Goal: Information Seeking & Learning: Learn about a topic

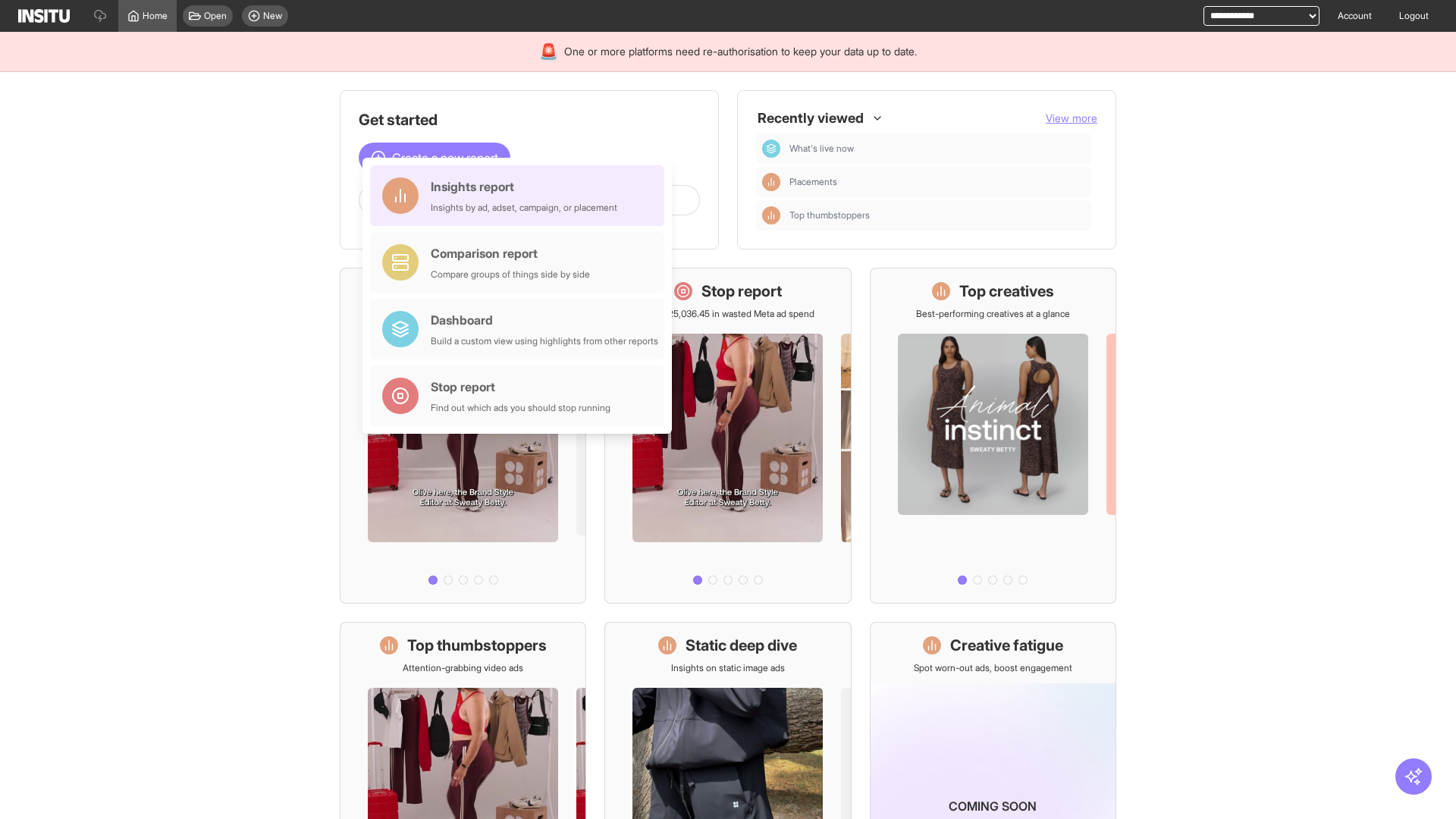
click at [521, 195] on div "Insights report Insights by ad, adset, campaign, or placement" at bounding box center [524, 195] width 186 height 37
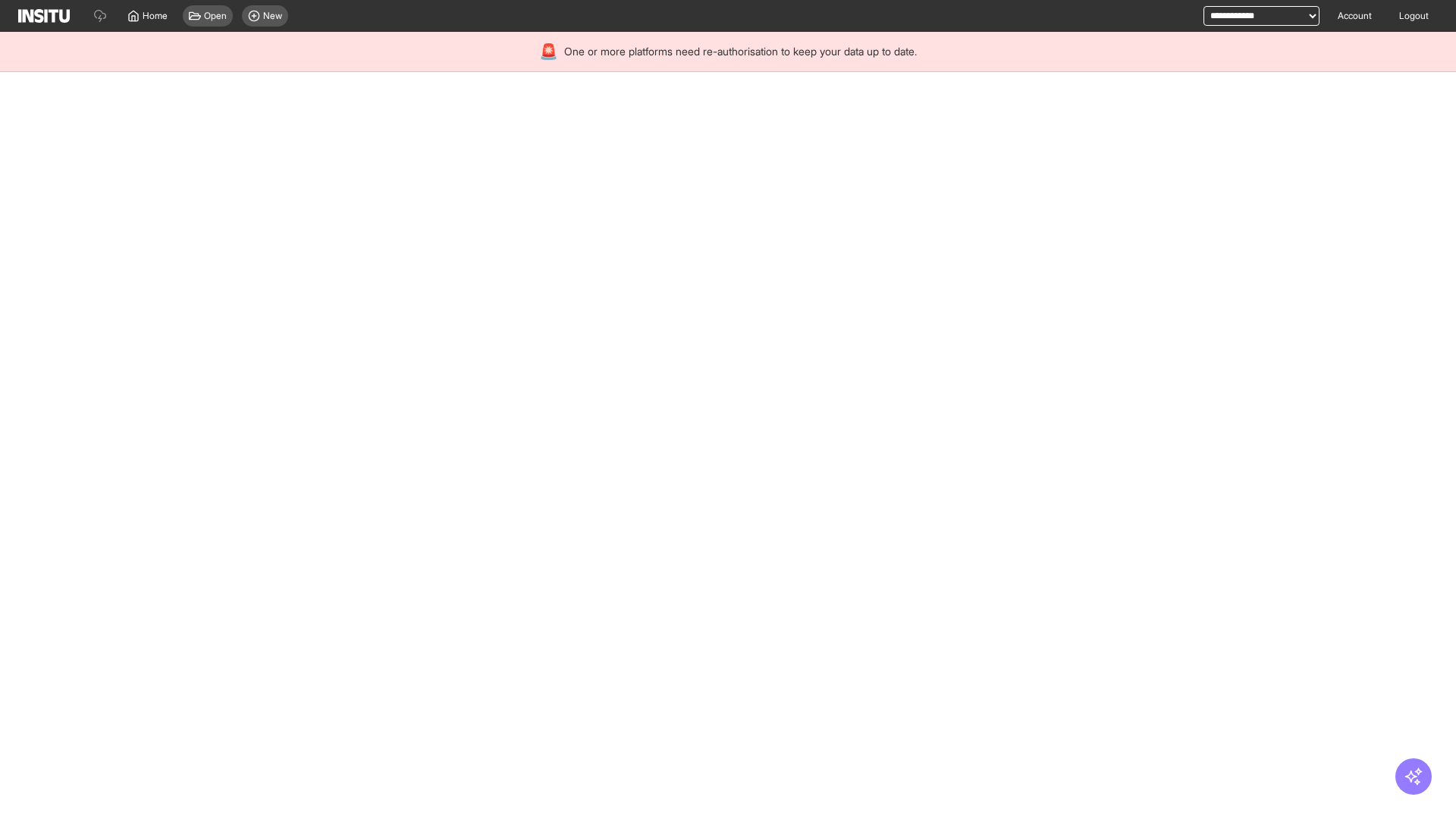
select select "**"
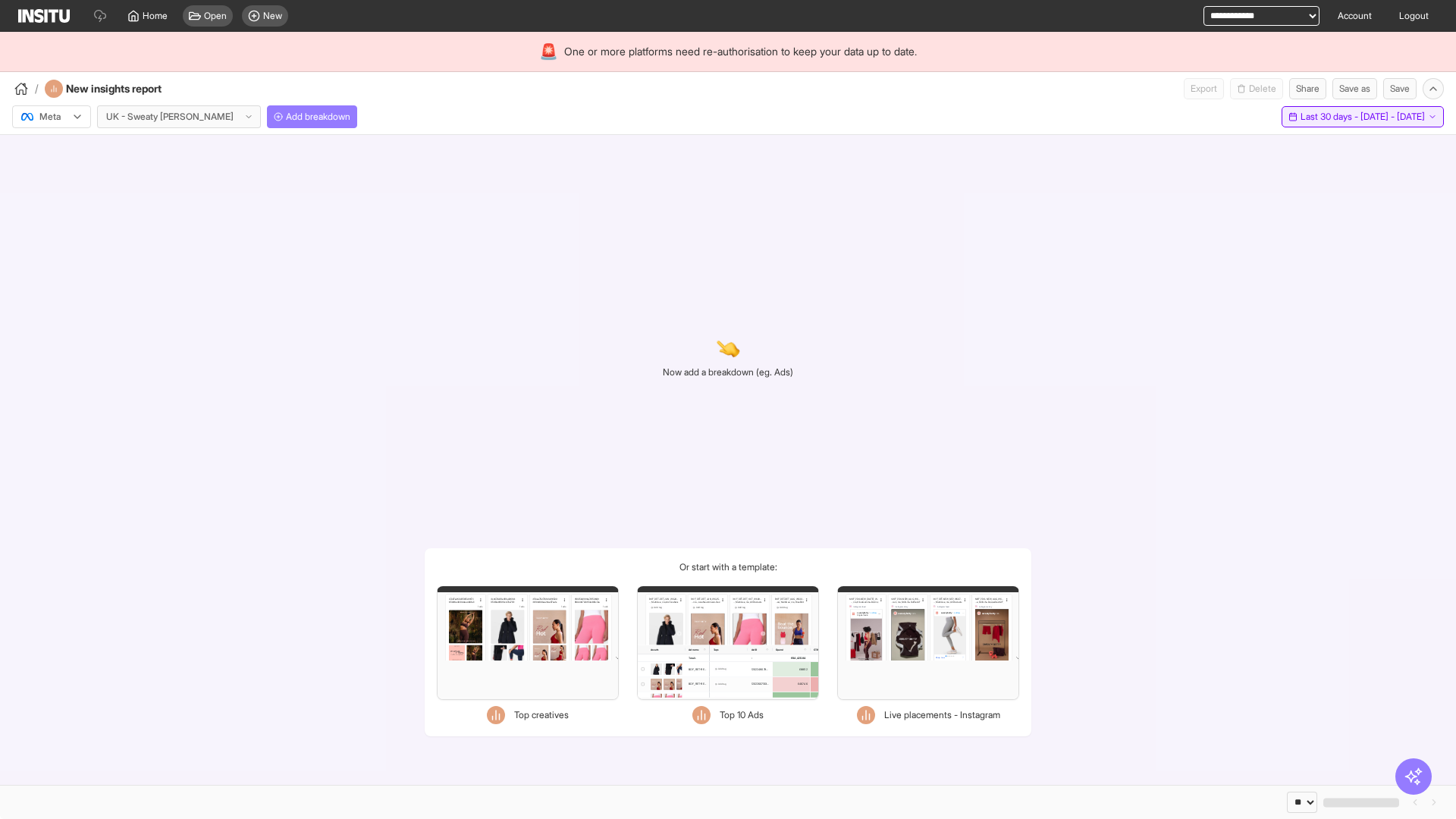
click at [1327, 117] on span "Last 30 days - [DATE] - [DATE]" at bounding box center [1363, 116] width 124 height 12
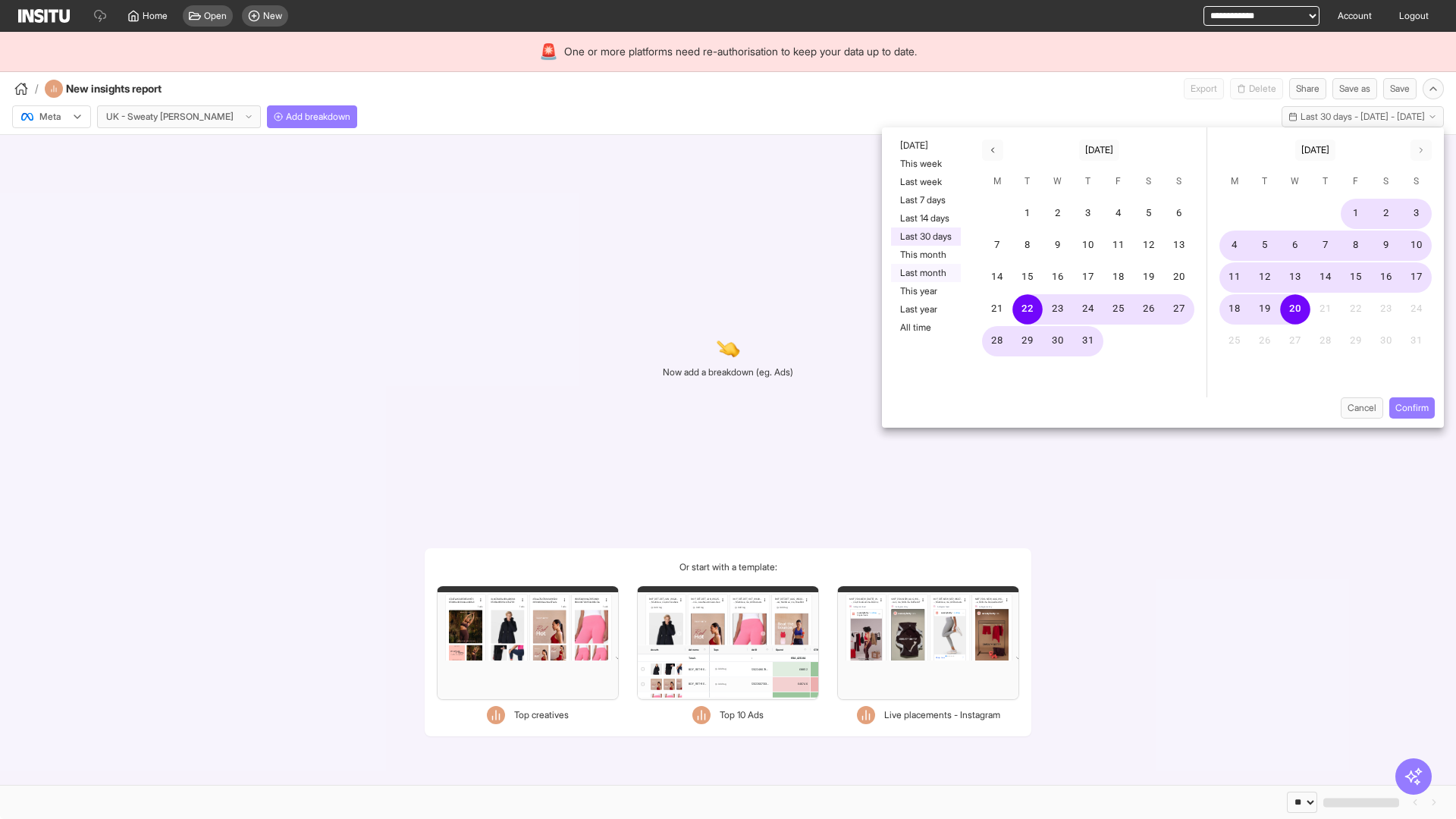
click at [925, 273] on button "Last month" at bounding box center [926, 273] width 69 height 18
